Goal: Transaction & Acquisition: Purchase product/service

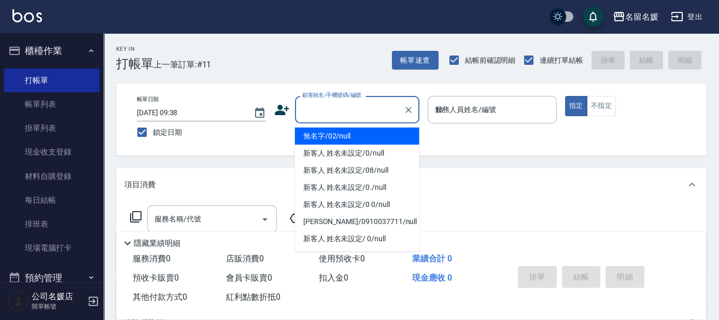
type input "13"
type input "無名字/02/null"
type input "支援-13"
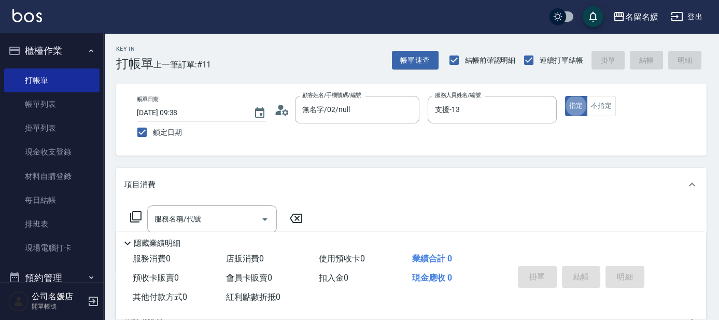
type button "true"
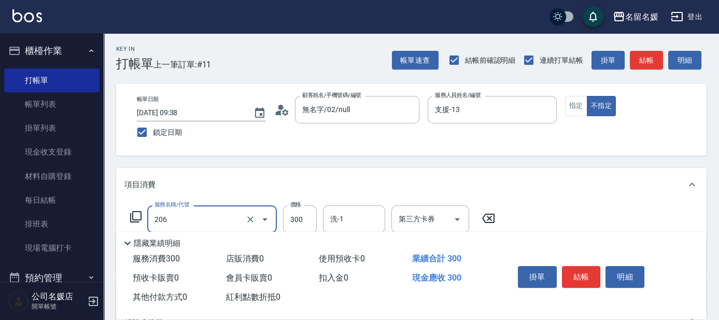
type input "洗髮[300](206)"
type input "[PERSON_NAME]-25"
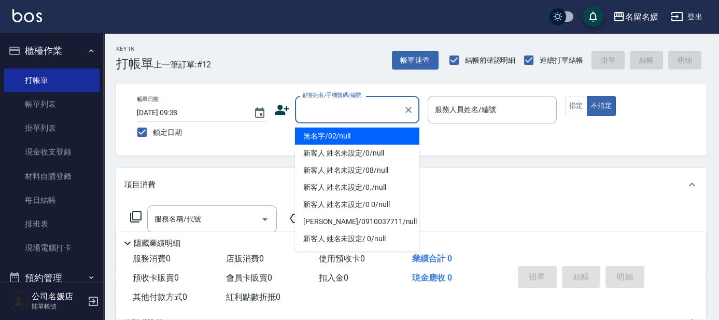
click at [352, 112] on input "顧客姓名/手機號碼/編號" at bounding box center [350, 110] width 100 height 18
click at [374, 132] on li "無名字/02/null" at bounding box center [357, 136] width 124 height 17
type input "無名字/02/null"
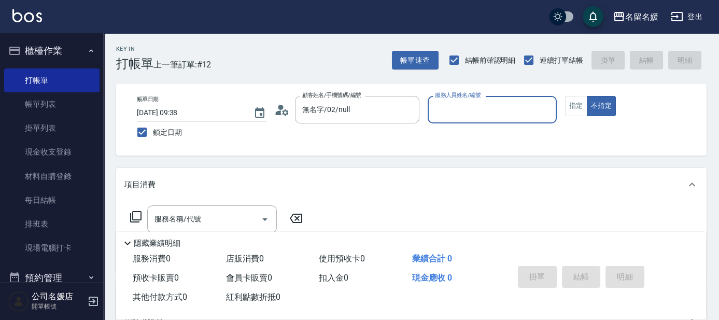
click at [469, 99] on label "服務人員姓名/編號" at bounding box center [458, 95] width 46 height 8
click at [469, 109] on input "服務人員姓名/編號" at bounding box center [492, 110] width 120 height 18
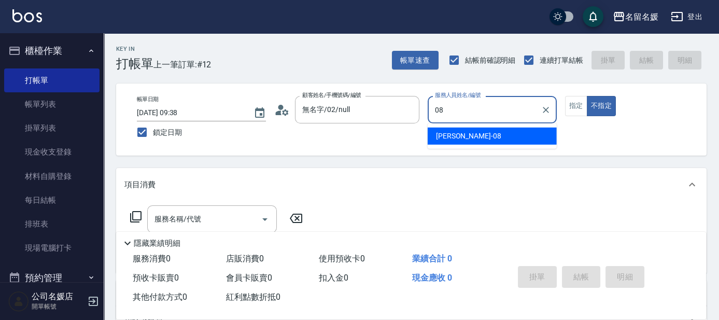
type input "[PERSON_NAME]-08"
type button "false"
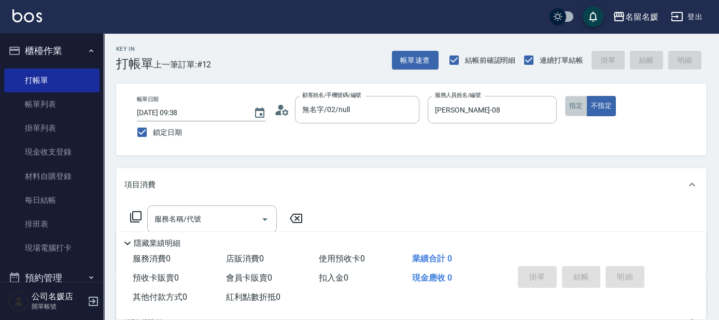
click at [576, 107] on button "指定" at bounding box center [576, 106] width 22 height 20
click at [222, 213] on input "服務名稱/代號" at bounding box center [204, 219] width 105 height 18
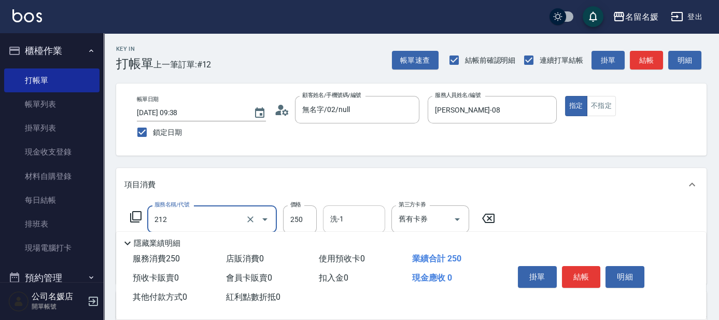
click at [351, 216] on input "洗-1" at bounding box center [354, 219] width 53 height 18
type input "洗髮券-(卡)250(212)"
type input "[PERSON_NAME]-26"
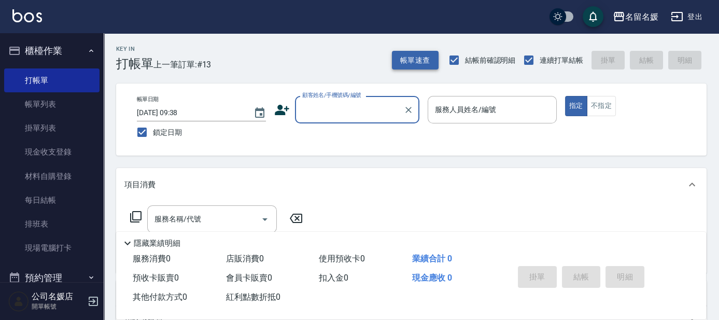
click at [414, 62] on button "帳單速查" at bounding box center [415, 60] width 47 height 19
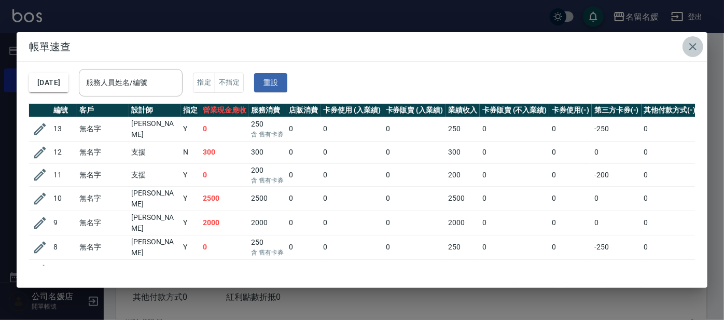
click at [693, 46] on icon "button" at bounding box center [692, 46] width 7 height 7
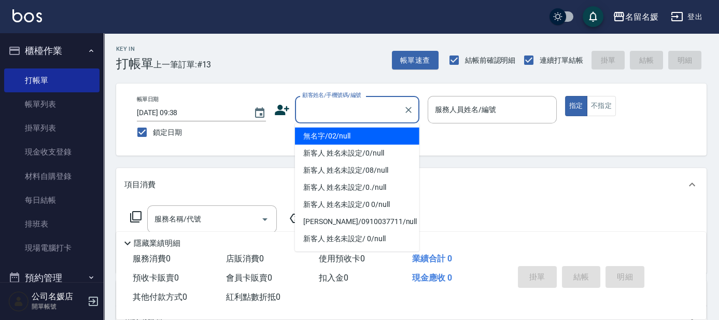
click at [357, 109] on input "顧客姓名/手機號碼/編號" at bounding box center [350, 110] width 100 height 18
drag, startPoint x: 369, startPoint y: 137, endPoint x: 455, endPoint y: 107, distance: 91.1
click at [369, 137] on li "新客人 姓名未設定/08/null" at bounding box center [357, 136] width 124 height 17
type input "新客人 姓名未設定/08/null"
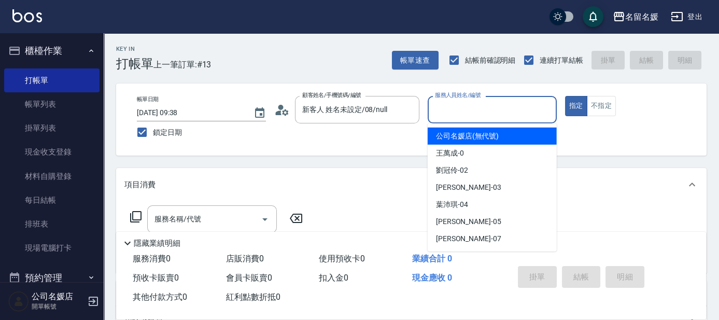
click at [455, 107] on input "服務人員姓名/編號" at bounding box center [492, 110] width 120 height 18
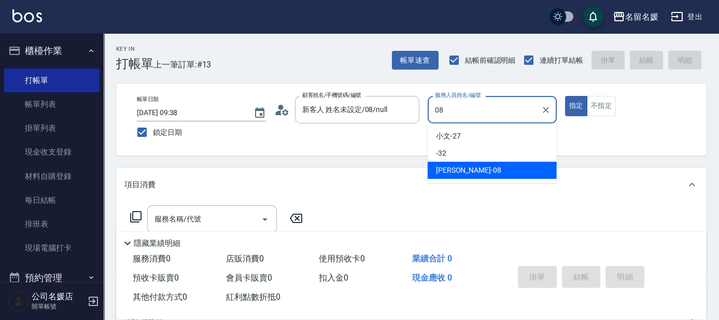
click at [477, 173] on div "[PERSON_NAME]-08" at bounding box center [492, 170] width 129 height 17
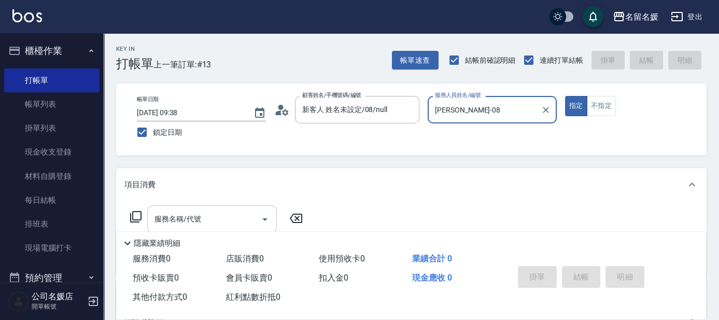
type input "[PERSON_NAME]-08"
click at [213, 219] on input "服務名稱/代號" at bounding box center [204, 219] width 105 height 18
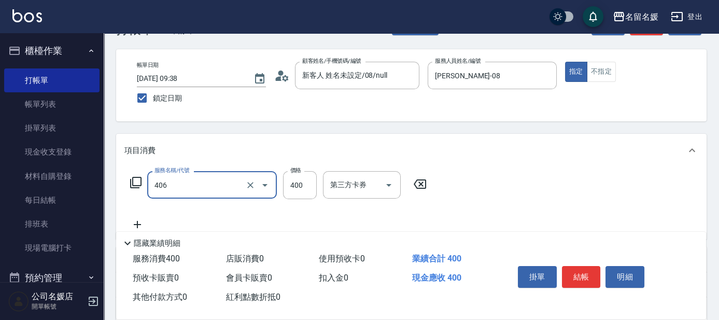
scroll to position [94, 0]
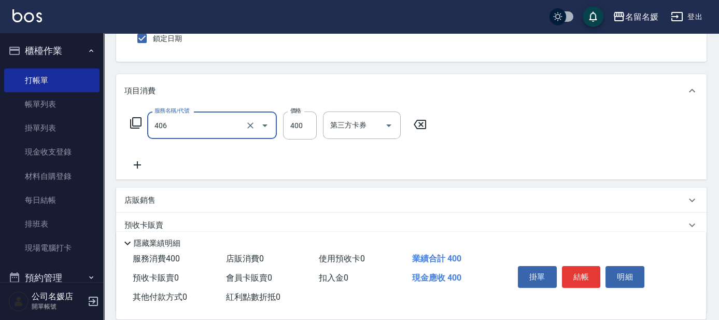
click at [216, 128] on input "406" at bounding box center [197, 125] width 91 height 18
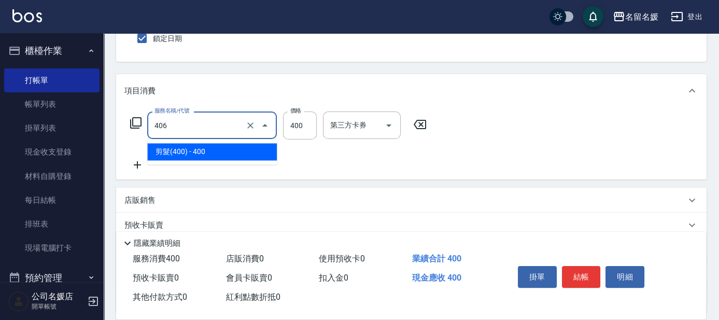
drag, startPoint x: 214, startPoint y: 151, endPoint x: 546, endPoint y: 223, distance: 339.5
click at [215, 152] on span "剪髮(400) - 400" at bounding box center [212, 151] width 130 height 17
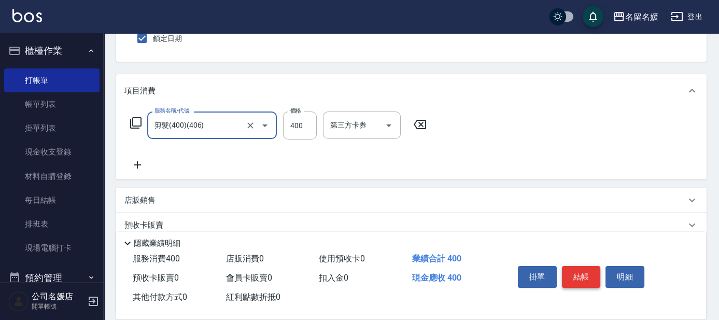
type input "剪髮(400)(406)"
click at [580, 276] on button "結帳" at bounding box center [581, 277] width 39 height 22
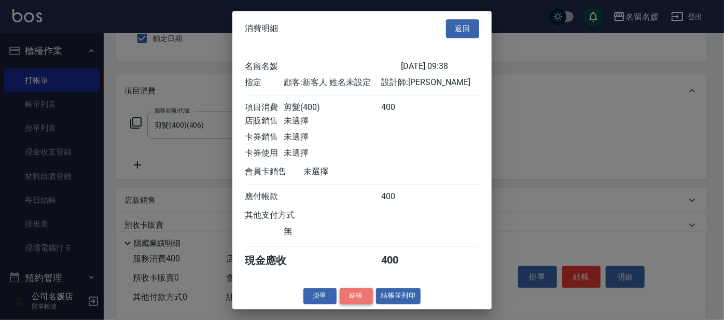
click at [358, 295] on button "結帳" at bounding box center [356, 296] width 33 height 16
